Goal: Information Seeking & Learning: Learn about a topic

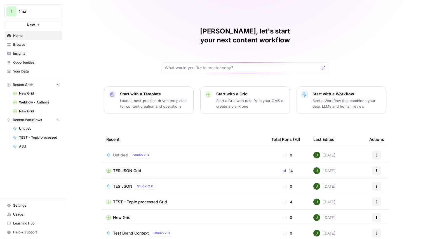
click at [36, 70] on span "Your Data" at bounding box center [36, 71] width 47 height 5
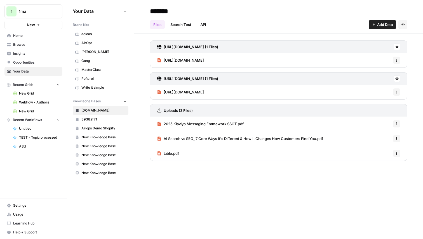
click at [373, 20] on div "Files Search Test API Add Data Settings" at bounding box center [278, 22] width 257 height 13
click at [377, 24] on span "Add Data" at bounding box center [385, 25] width 16 height 6
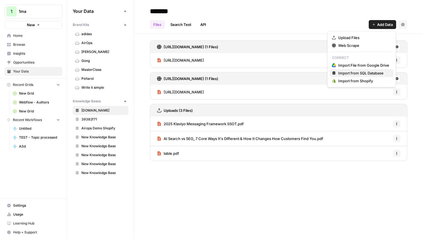
click at [361, 73] on span "Import from SQL Database" at bounding box center [363, 73] width 51 height 6
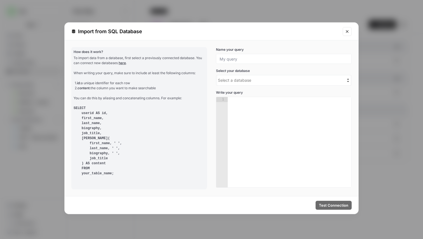
click at [323, 88] on div "Name your query Select your database Select a database Write your query 1 XXXXX…" at bounding box center [284, 117] width 136 height 141
click at [331, 83] on div "Select a database" at bounding box center [280, 80] width 126 height 7
click at [189, 80] on input "Use Up and Down to choose options, press Enter to select the currently focused …" at bounding box center [189, 80] width 0 height 0
click at [331, 83] on div "Select a database" at bounding box center [280, 80] width 126 height 7
click at [189, 80] on input "Use Up and Down to choose options, press Enter to select the currently focused …" at bounding box center [189, 80] width 0 height 0
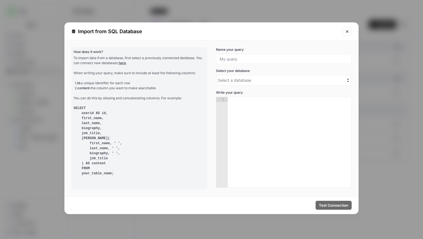
click at [349, 29] on button "Close modal" at bounding box center [346, 31] width 9 height 9
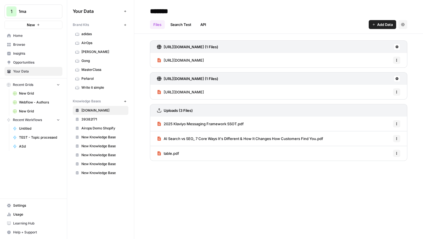
click at [211, 49] on h3 "[URL][DOMAIN_NAME] (1 Files)" at bounding box center [190, 47] width 54 height 6
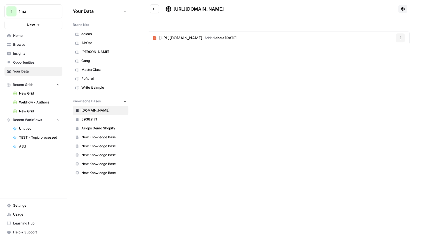
click at [153, 8] on icon "Go back" at bounding box center [154, 9] width 4 height 4
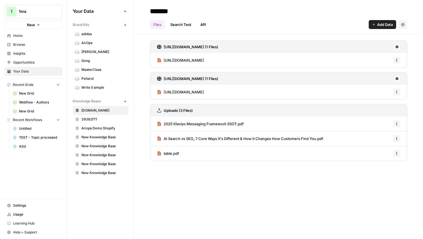
click at [184, 81] on h3 "[URL][DOMAIN_NAME] (1 Files)" at bounding box center [190, 79] width 54 height 6
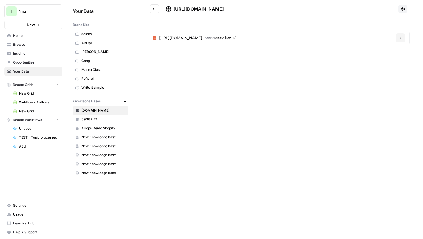
click at [157, 10] on button "Go back" at bounding box center [154, 8] width 9 height 9
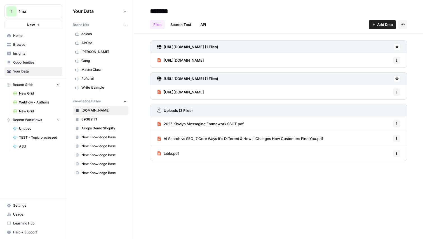
click at [186, 92] on span "[URL][DOMAIN_NAME]" at bounding box center [183, 92] width 40 height 6
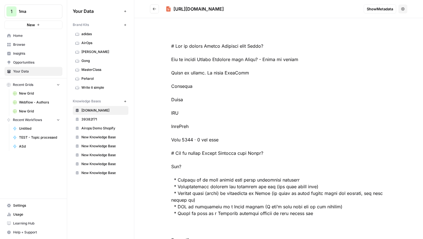
click at [157, 11] on button "Go back" at bounding box center [154, 8] width 9 height 9
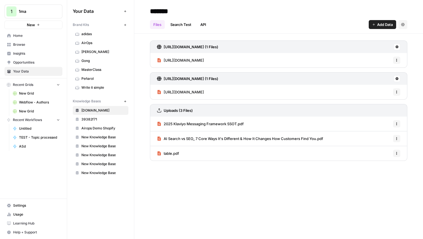
click at [176, 48] on h3 "[URL][DOMAIN_NAME] (1 Files)" at bounding box center [190, 47] width 54 height 6
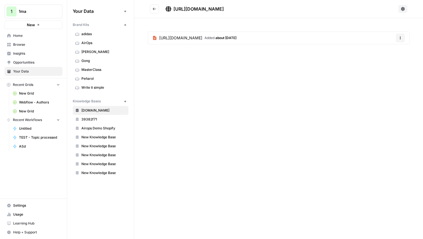
click at [198, 38] on span "[URL][DOMAIN_NAME]" at bounding box center [180, 38] width 43 height 6
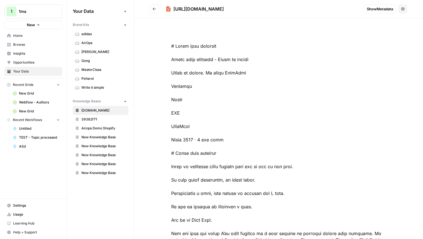
click at [155, 10] on icon "Go back" at bounding box center [154, 9] width 4 height 4
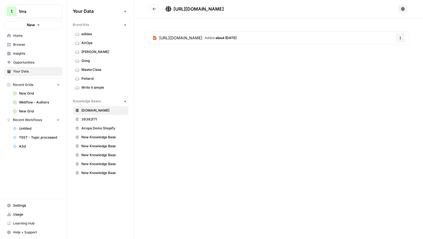
click at [155, 10] on icon "Go back" at bounding box center [154, 9] width 4 height 4
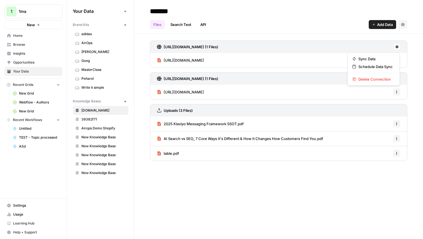
click at [395, 46] on icon at bounding box center [396, 46] width 3 height 3
click at [414, 51] on div "[URL][DOMAIN_NAME] (1 Files) [URL][DOMAIN_NAME] Options [URL][DOMAIN_NAME] (1 F…" at bounding box center [278, 100] width 288 height 132
click at [396, 77] on icon at bounding box center [396, 78] width 3 height 3
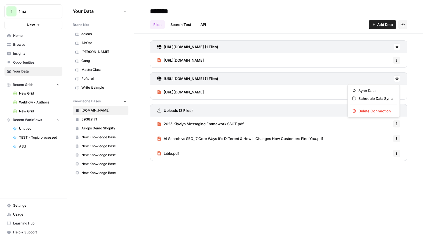
click at [218, 81] on h3 "[URL][DOMAIN_NAME] (1 Files)" at bounding box center [190, 79] width 54 height 6
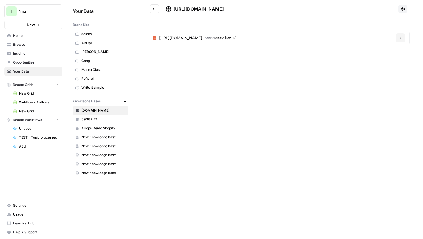
click at [403, 13] on header "[URL][DOMAIN_NAME]" at bounding box center [278, 9] width 288 height 18
click at [400, 10] on button at bounding box center [402, 9] width 9 height 8
click at [403, 8] on icon at bounding box center [402, 9] width 4 height 4
click at [399, 37] on icon "button" at bounding box center [399, 37] width 3 height 3
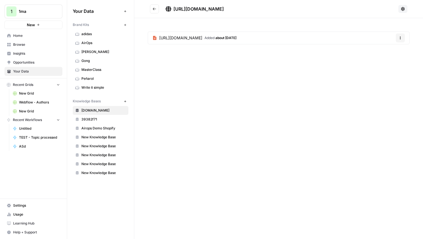
click at [236, 37] on span "about [DATE]" at bounding box center [225, 38] width 21 height 4
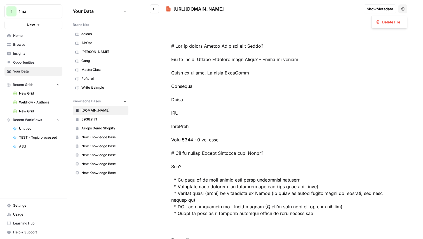
click at [401, 11] on button "Options" at bounding box center [402, 8] width 9 height 9
click at [385, 10] on span "Show Metadata" at bounding box center [379, 9] width 26 height 6
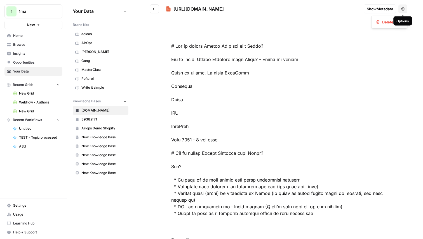
click at [401, 8] on icon "button" at bounding box center [402, 8] width 3 height 3
click at [382, 10] on span "Show Metadata" at bounding box center [379, 9] width 26 height 6
